Goal: Task Accomplishment & Management: Complete application form

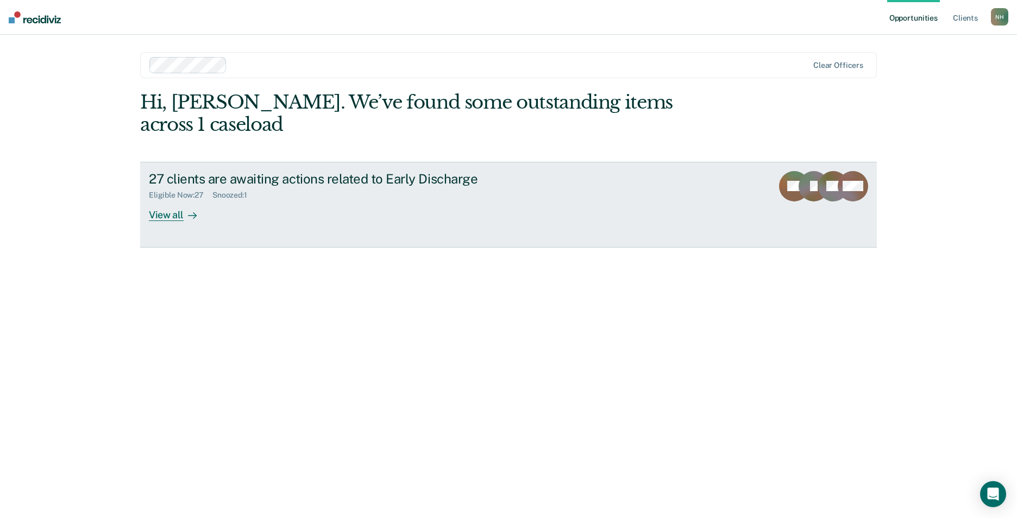
click at [162, 200] on div "View all" at bounding box center [179, 210] width 61 height 21
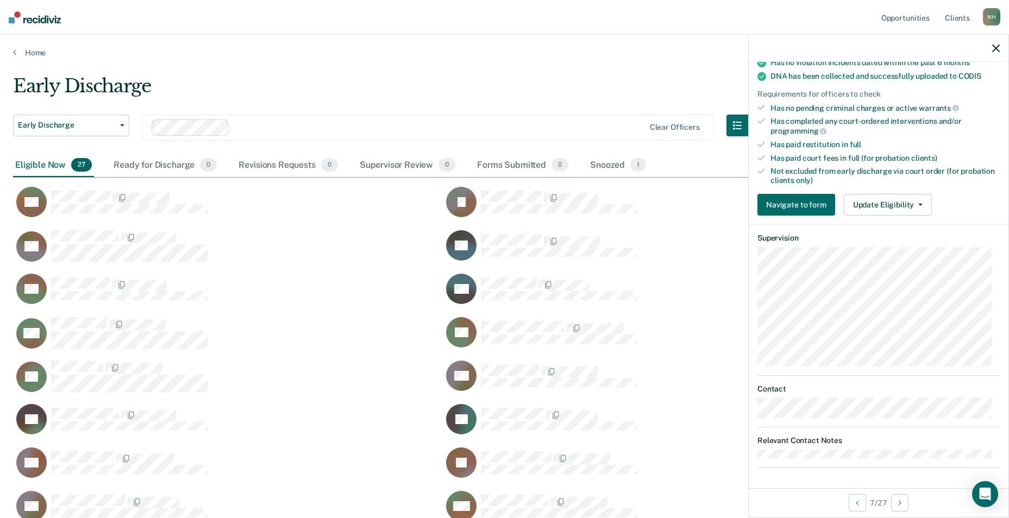
scroll to position [181, 0]
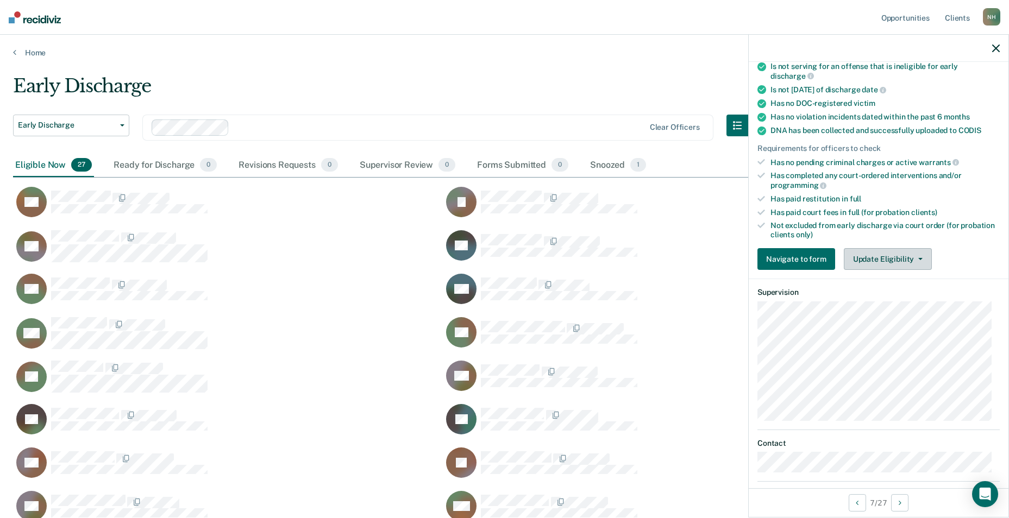
click at [921, 260] on button "Update Eligibility" at bounding box center [888, 259] width 88 height 22
click at [595, 48] on link "Home" at bounding box center [504, 53] width 983 height 10
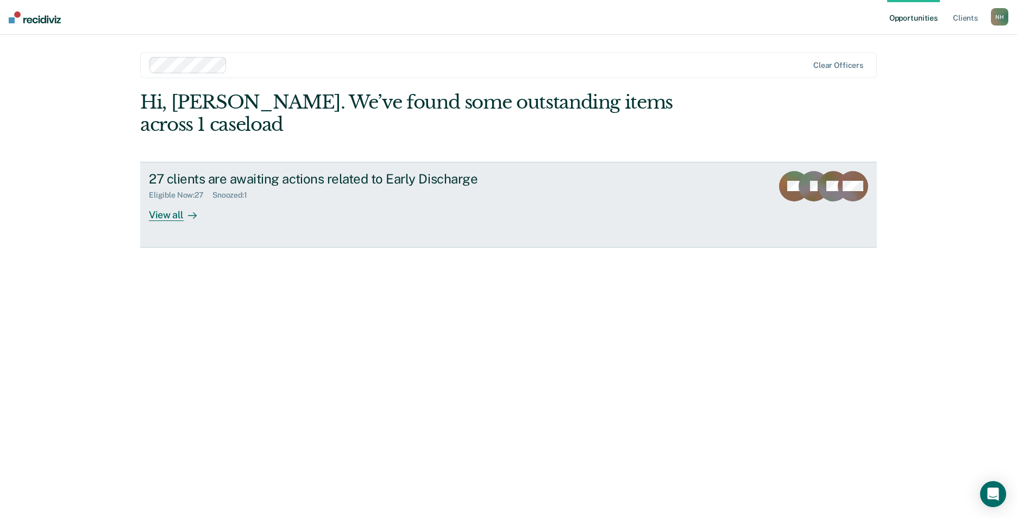
click at [170, 200] on div "View all" at bounding box center [179, 210] width 61 height 21
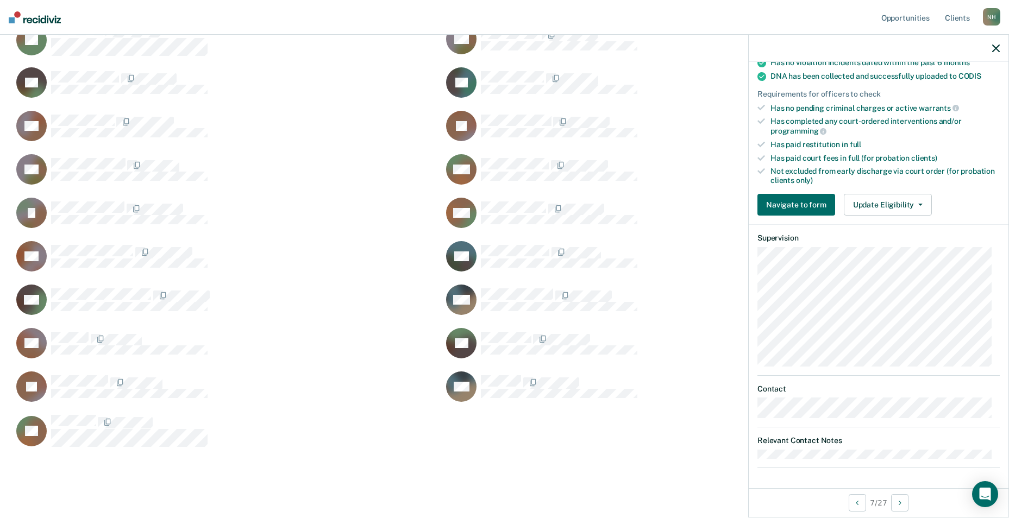
scroll to position [355, 0]
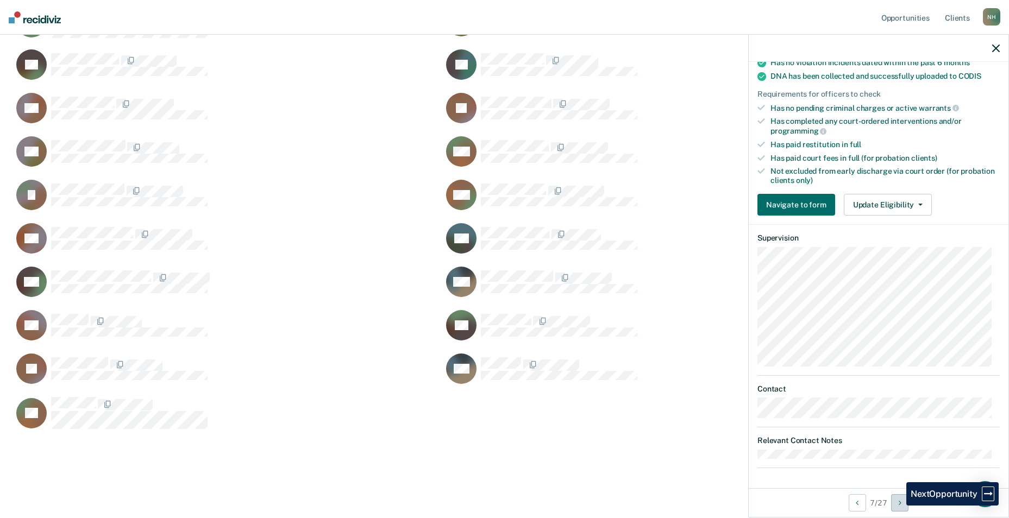
click at [898, 506] on button "Next Opportunity" at bounding box center [899, 503] width 17 height 17
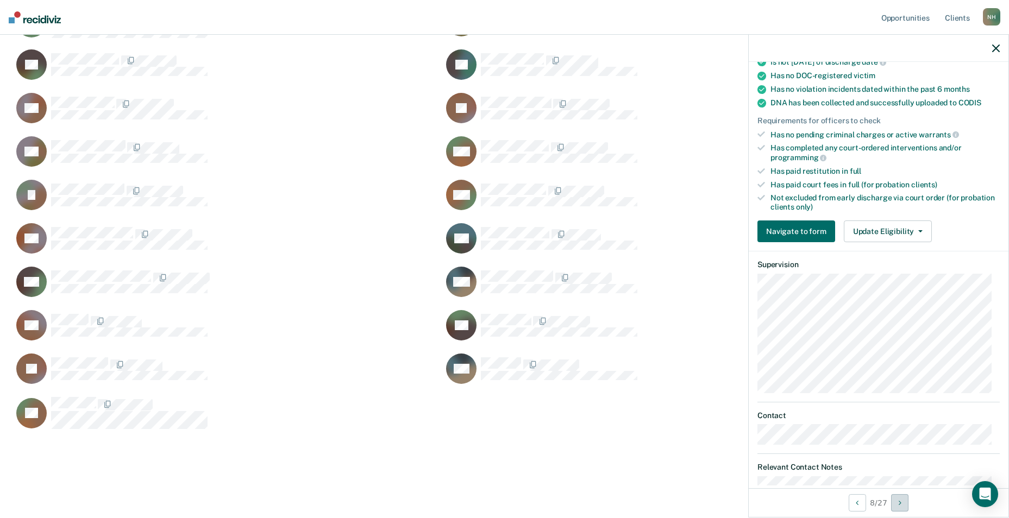
scroll to position [235, 0]
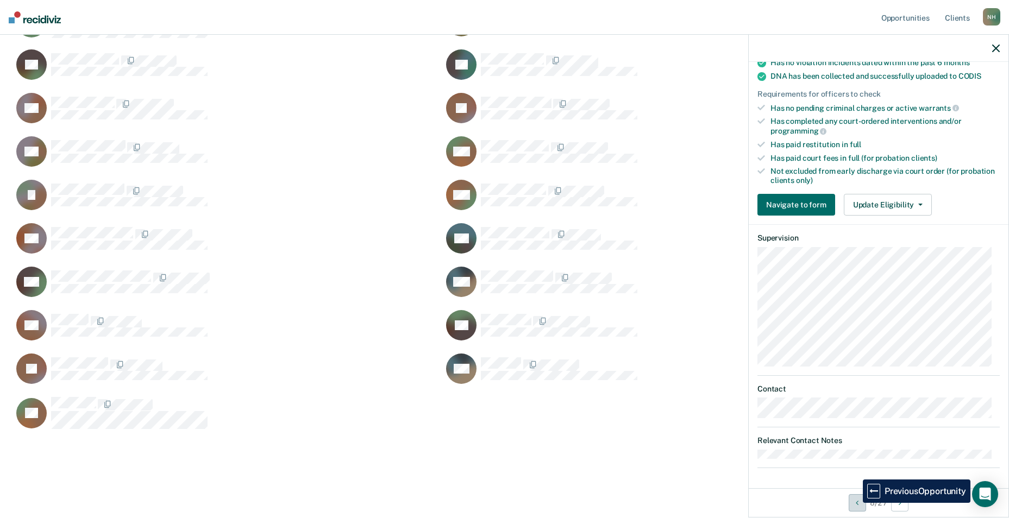
click at [856, 503] on icon "Previous Opportunity" at bounding box center [857, 503] width 3 height 8
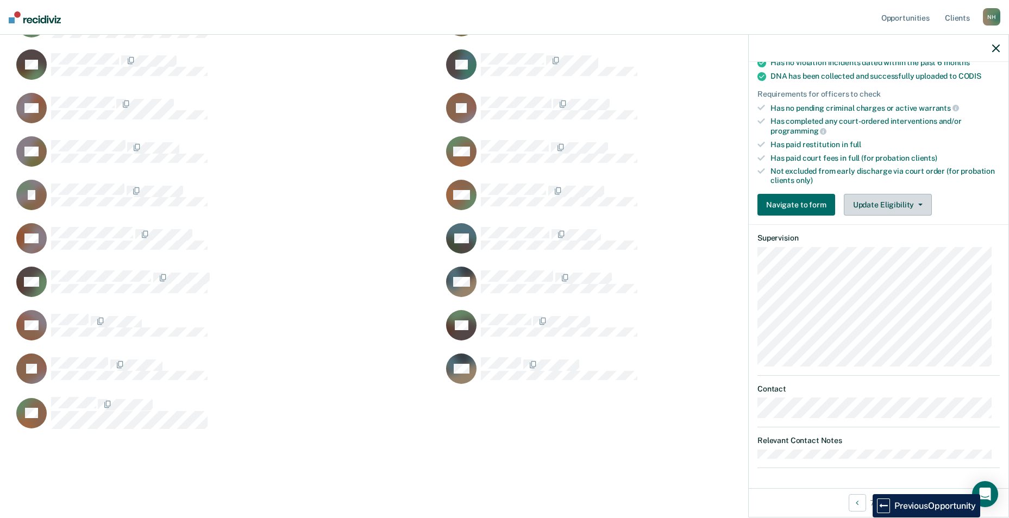
click at [914, 204] on span "button" at bounding box center [918, 205] width 9 height 2
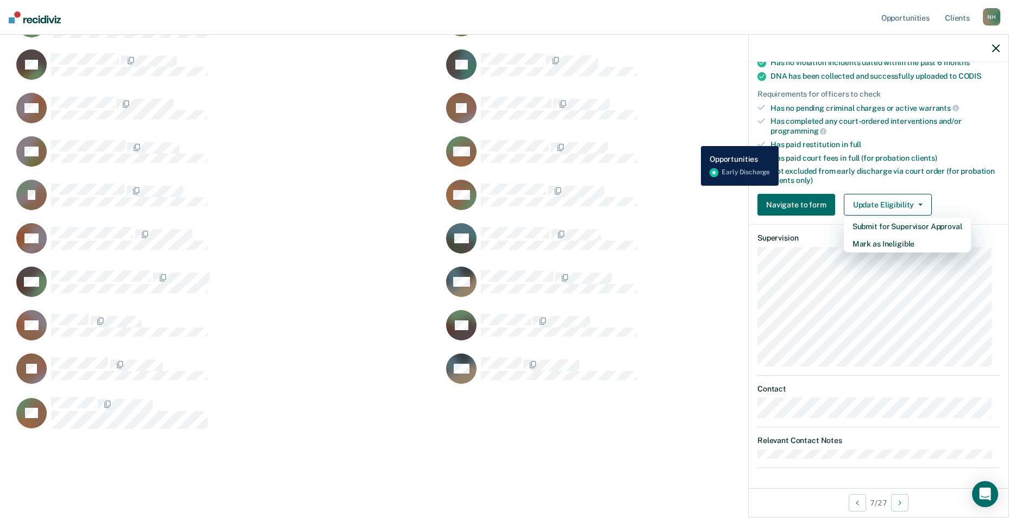
click at [693, 138] on div "VW Navigate to form" at bounding box center [651, 152] width 417 height 32
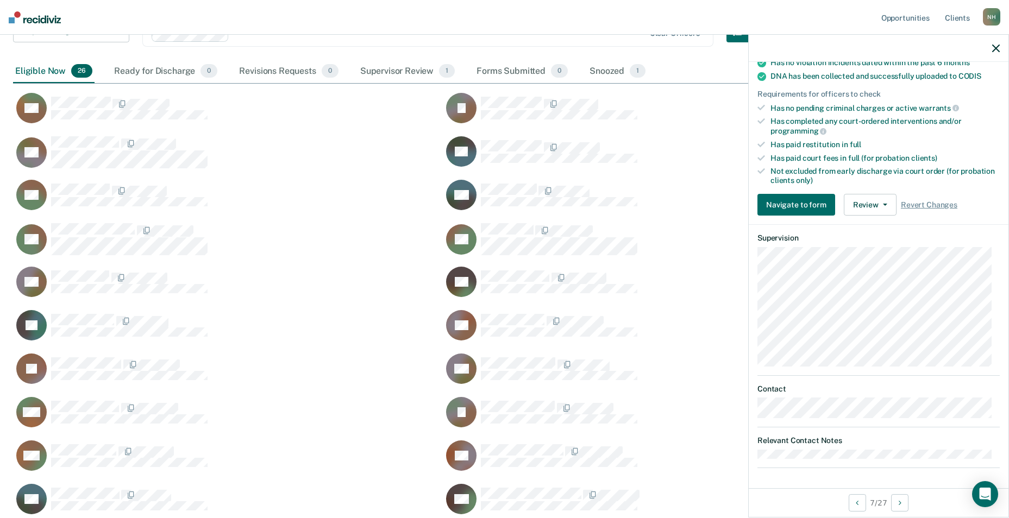
scroll to position [0, 0]
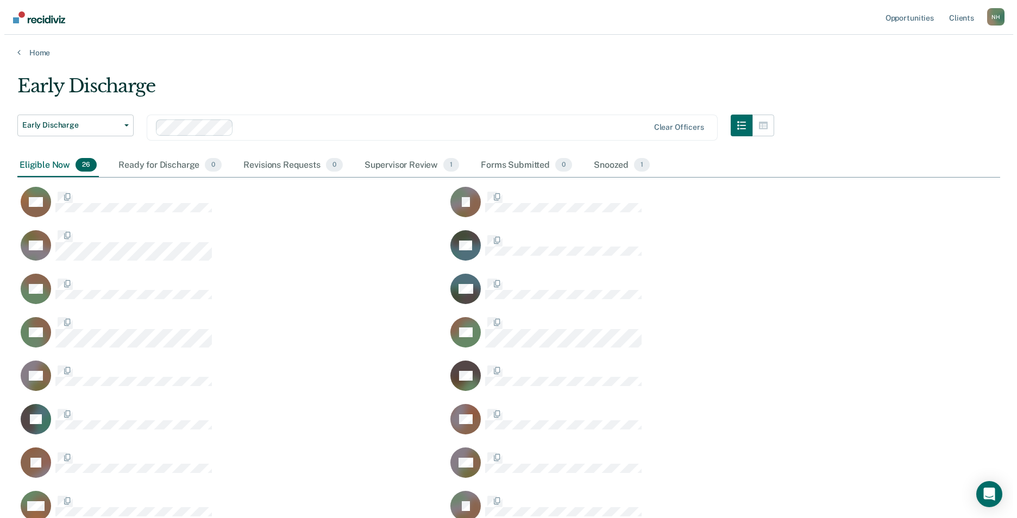
scroll to position [665, 975]
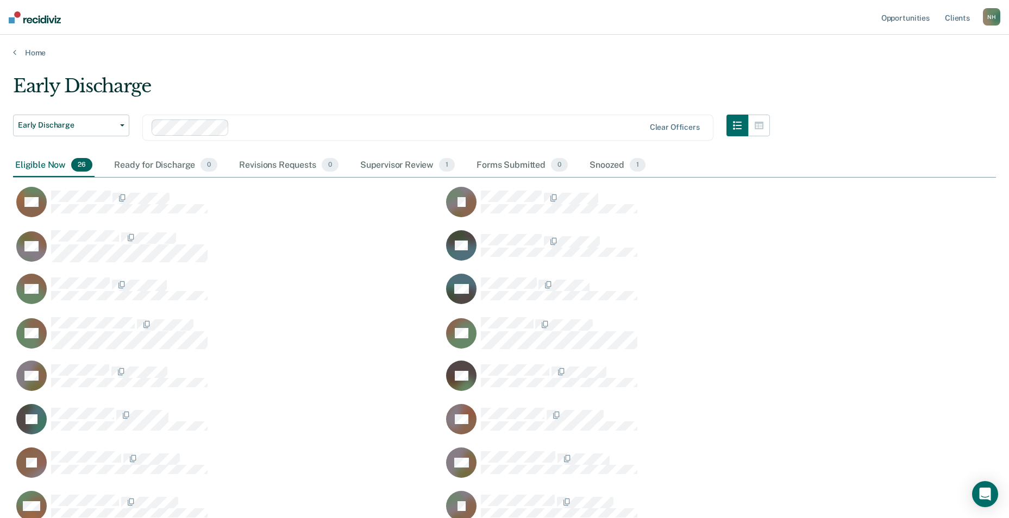
click at [498, 70] on main "Early Discharge Early Discharge Early Discharge Clear officers Eligible Now 26 …" at bounding box center [504, 442] width 1009 height 769
click at [398, 164] on div "Supervisor Review 1" at bounding box center [407, 166] width 99 height 24
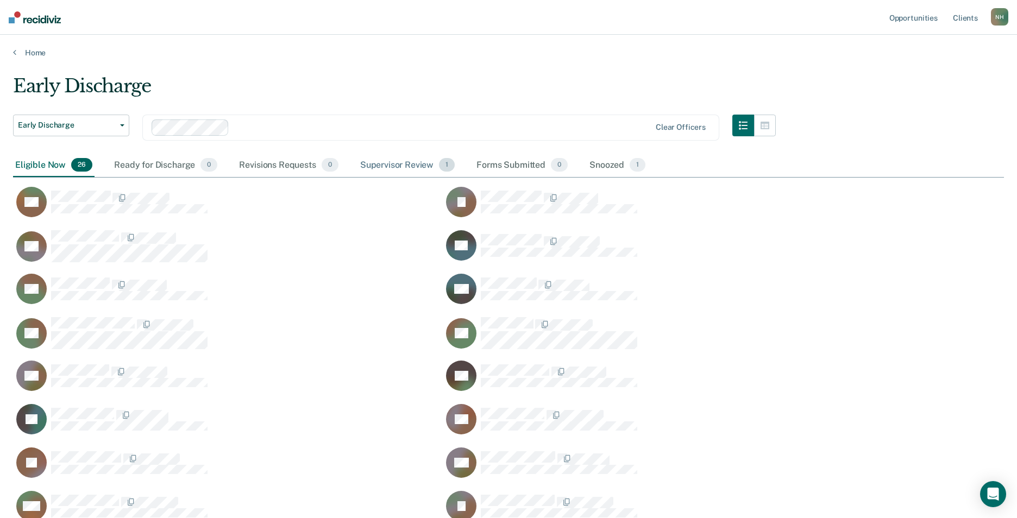
scroll to position [9, 9]
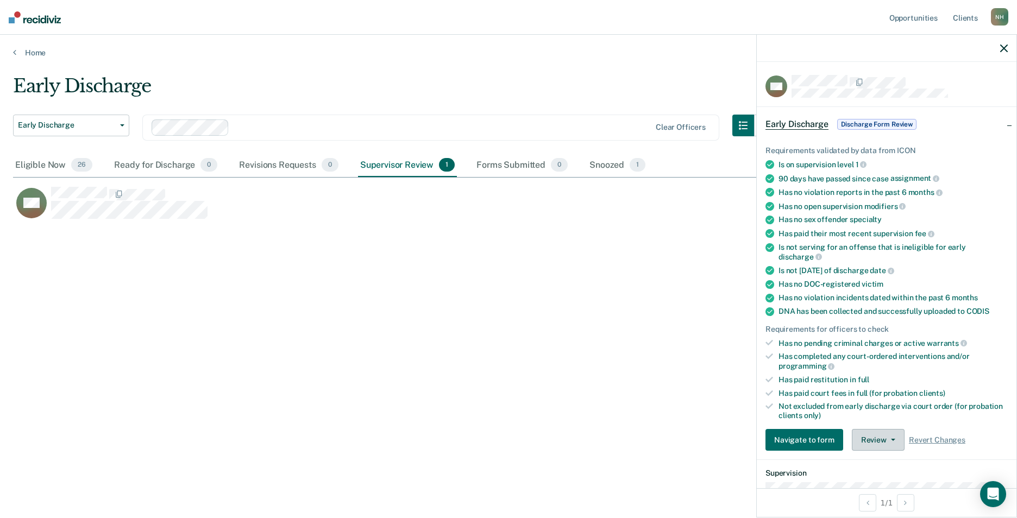
click at [878, 436] on button "Review" at bounding box center [878, 440] width 53 height 22
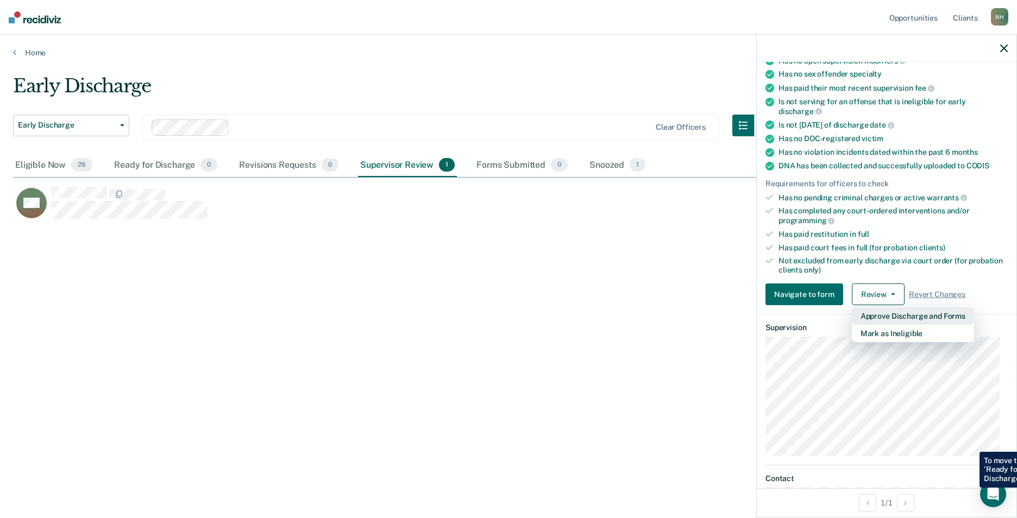
scroll to position [217, 0]
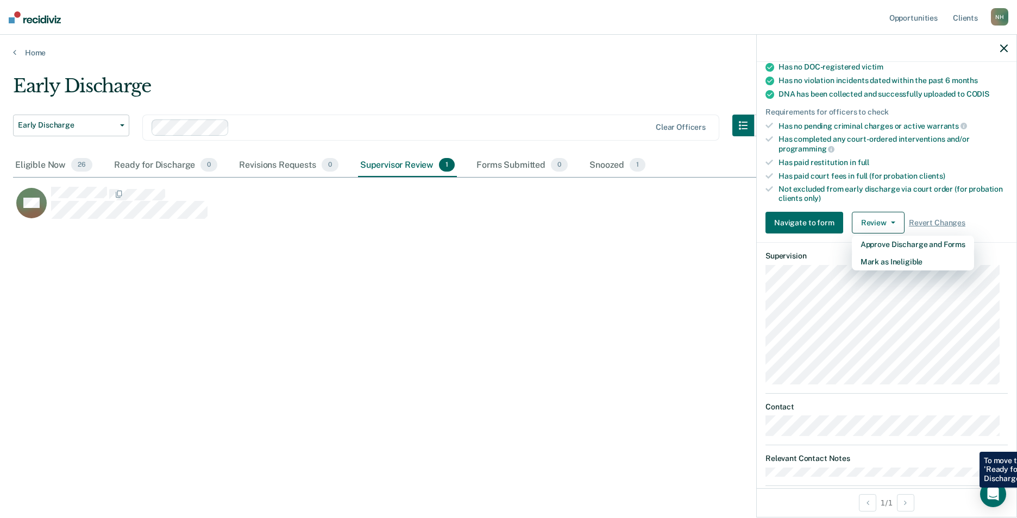
click at [490, 328] on div "Early Discharge Early Discharge Early Discharge Clear officers Eligible Now 26 …" at bounding box center [508, 256] width 991 height 362
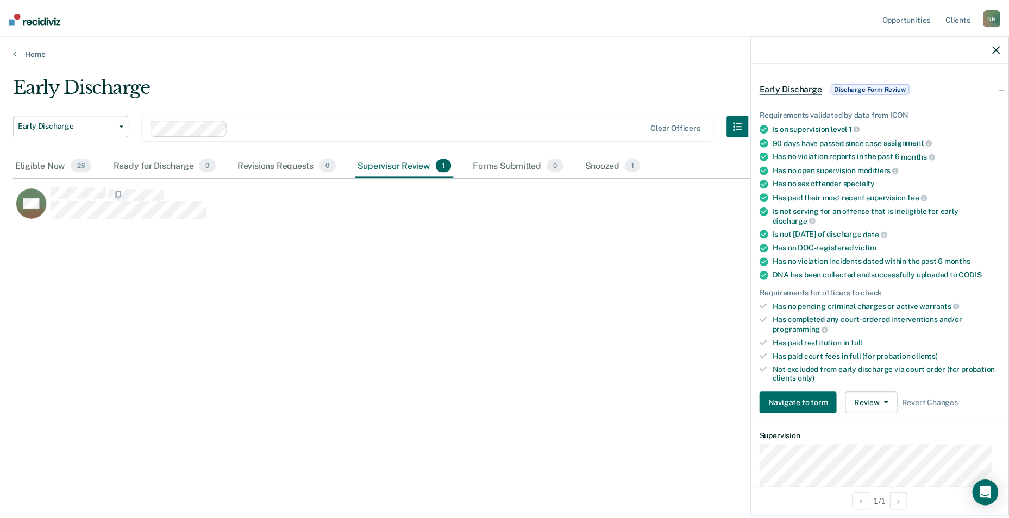
scroll to position [18, 0]
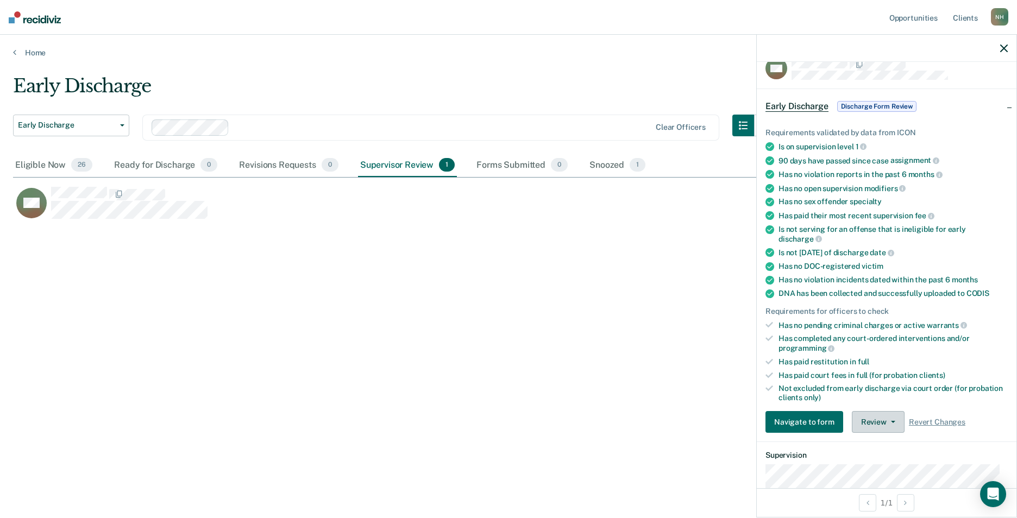
click at [882, 420] on button "Review" at bounding box center [878, 422] width 53 height 22
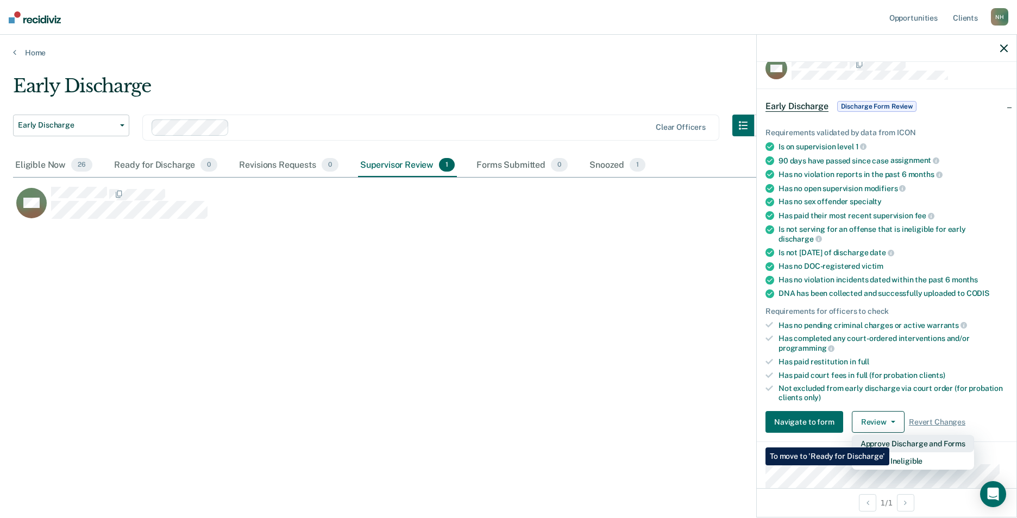
click at [890, 440] on button "Approve Discharge and Forms" at bounding box center [913, 443] width 122 height 17
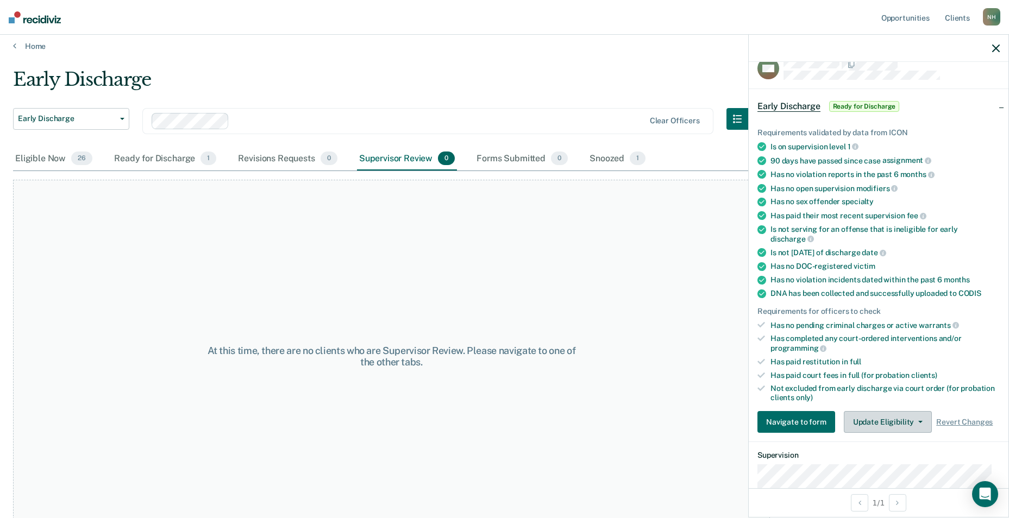
scroll to position [0, 0]
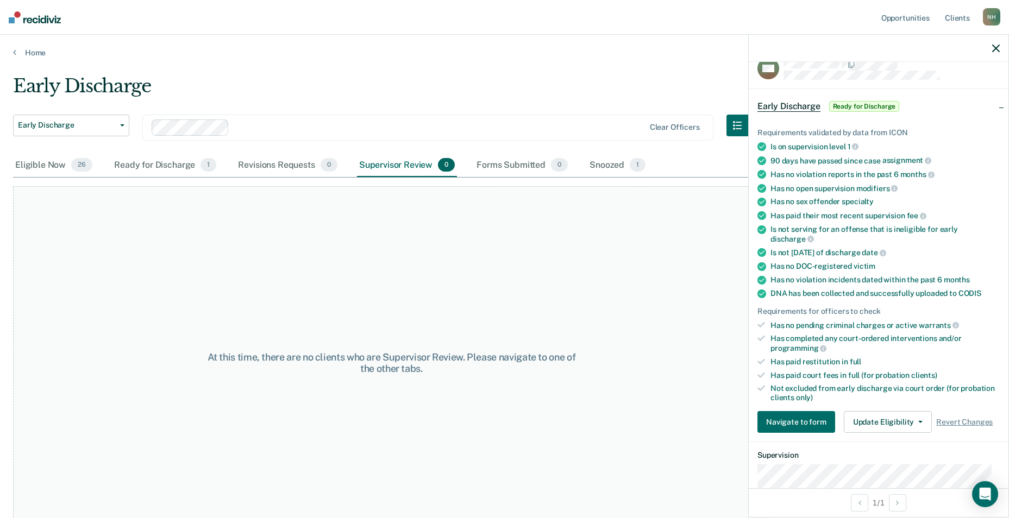
click at [869, 106] on span "Ready for Discharge" at bounding box center [864, 106] width 71 height 11
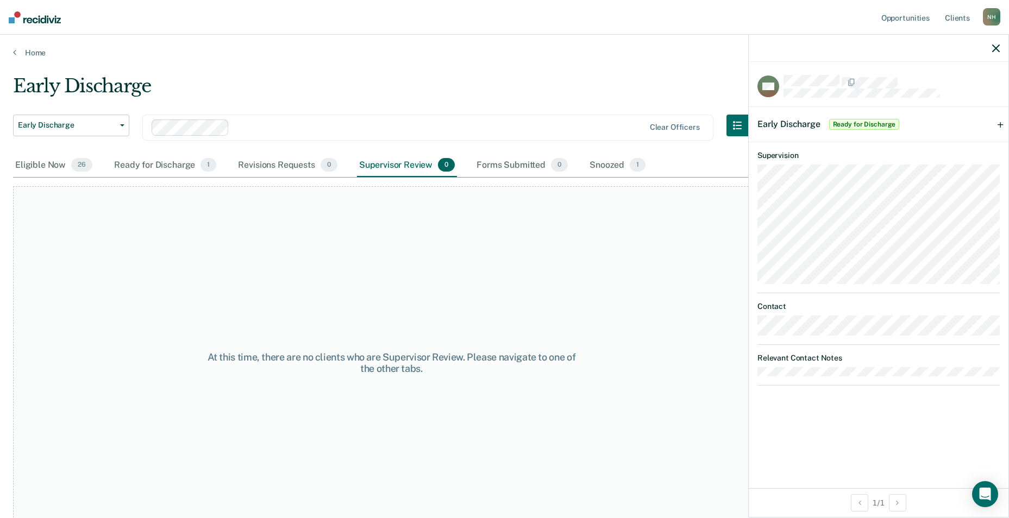
click at [804, 124] on span "Early Discharge" at bounding box center [789, 124] width 63 height 10
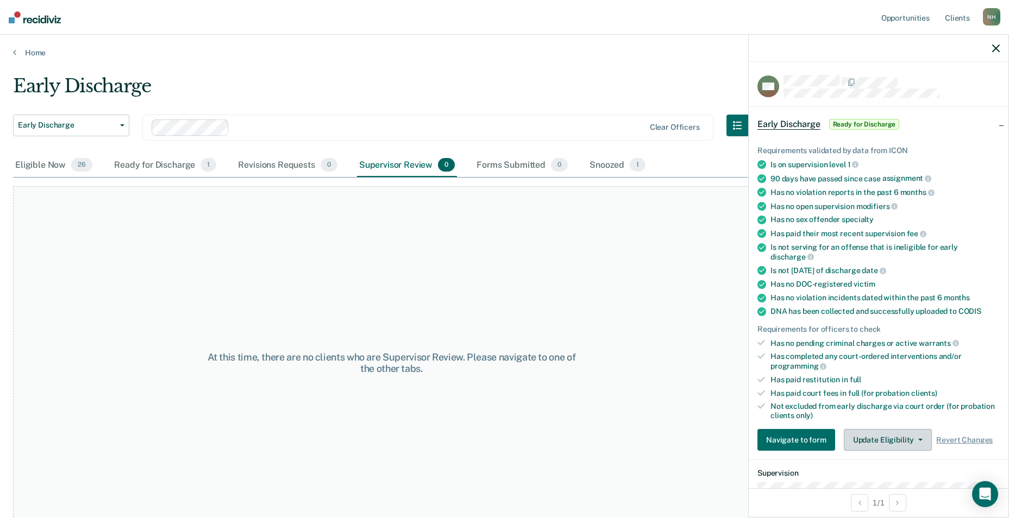
click at [919, 439] on icon "button" at bounding box center [920, 440] width 4 height 2
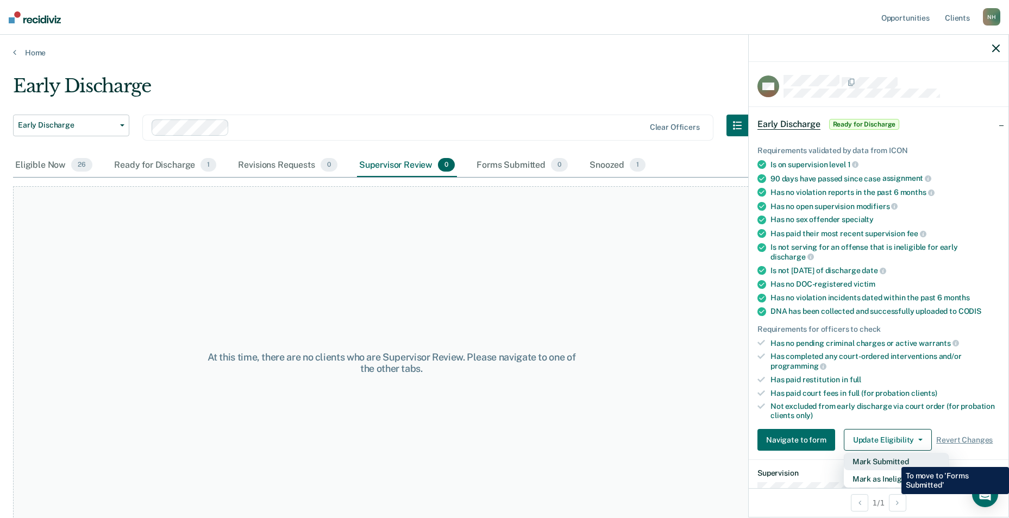
click at [893, 459] on button "Mark Submitted" at bounding box center [896, 461] width 105 height 17
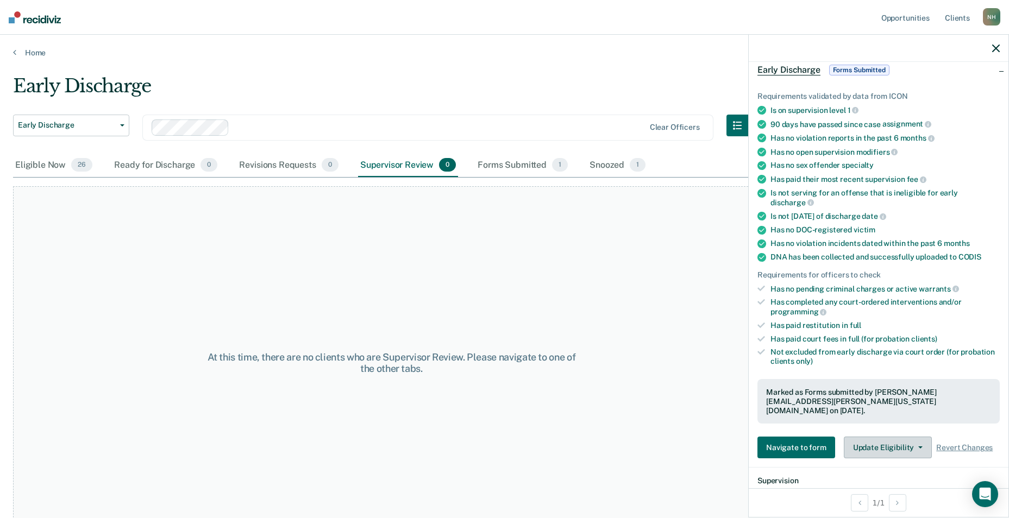
scroll to position [21, 0]
